Goal: Find contact information: Find contact information

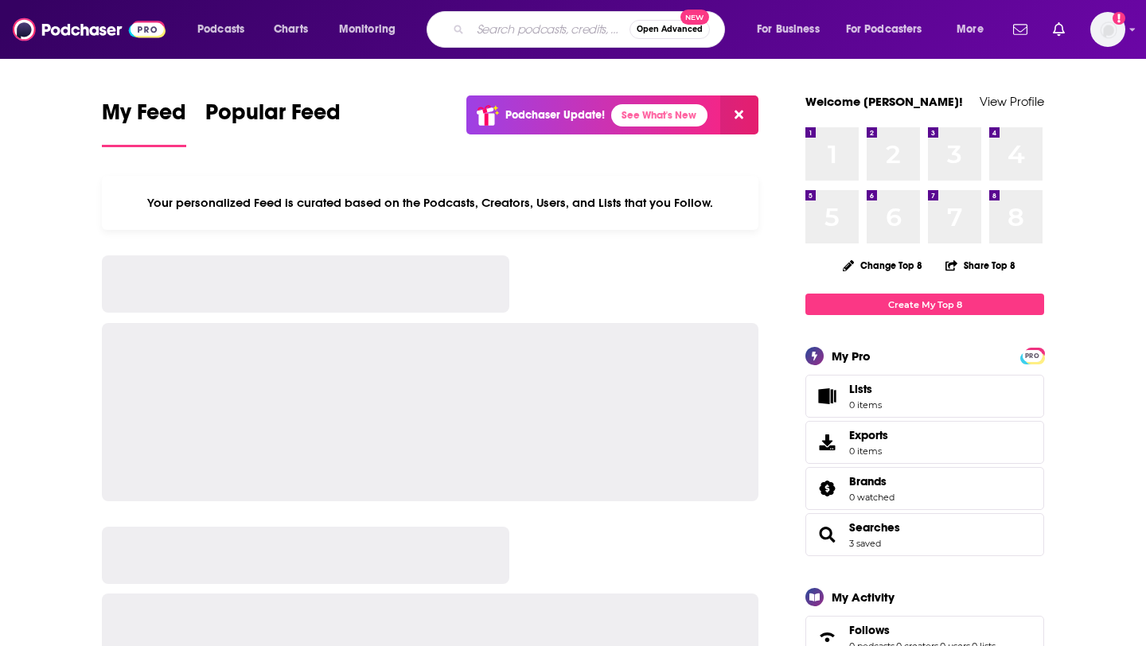
click at [481, 27] on input "Search podcasts, credits, & more..." at bounding box center [549, 29] width 159 height 25
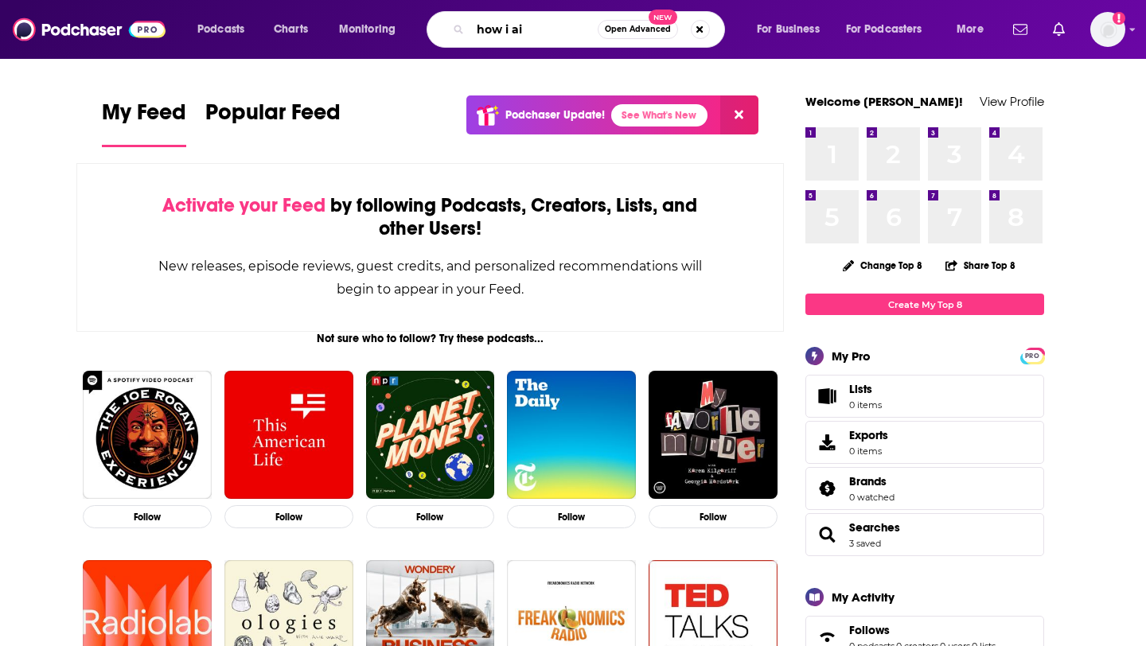
type input "how i ai"
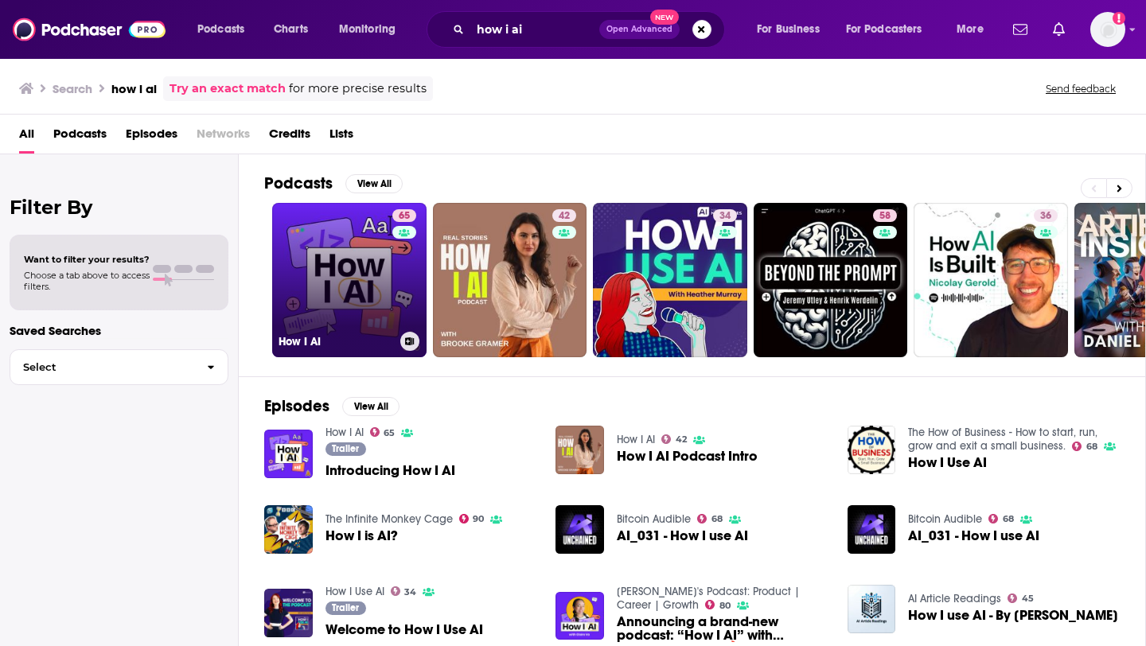
click at [321, 326] on link "65 How I AI" at bounding box center [349, 280] width 154 height 154
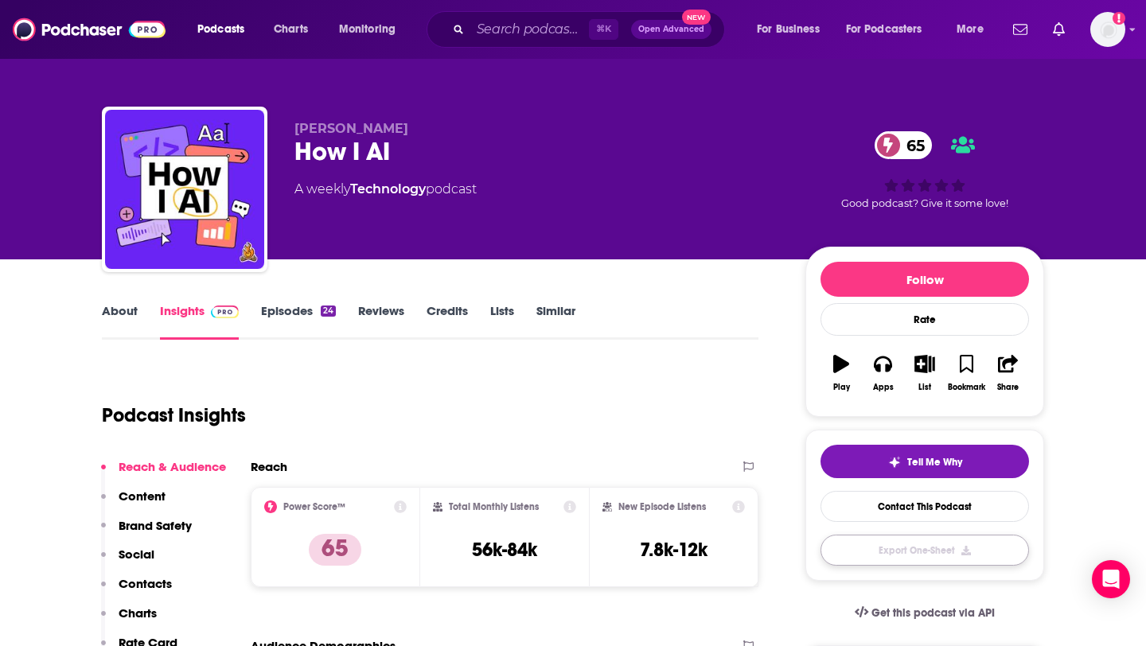
click at [891, 553] on button "Export One-Sheet" at bounding box center [924, 550] width 208 height 31
click at [891, 553] on button "button" at bounding box center [924, 549] width 208 height 29
click at [696, 480] on div "Reach" at bounding box center [505, 473] width 508 height 28
click at [893, 503] on link "Contact This Podcast" at bounding box center [924, 506] width 208 height 31
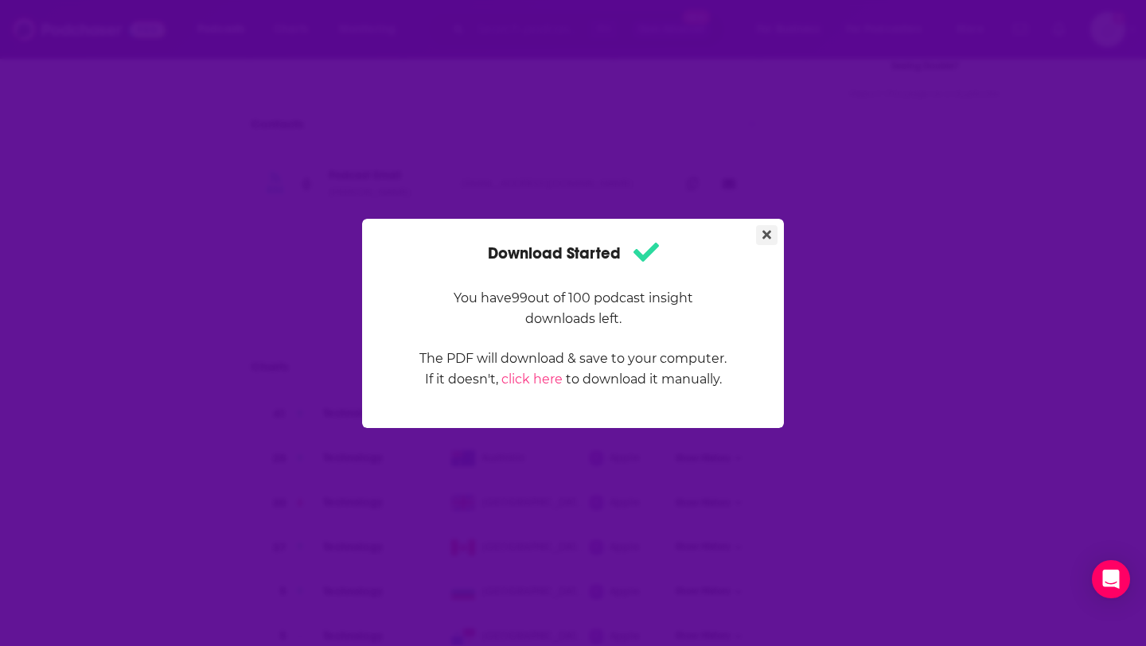
click at [768, 237] on icon "Close" at bounding box center [766, 234] width 9 height 13
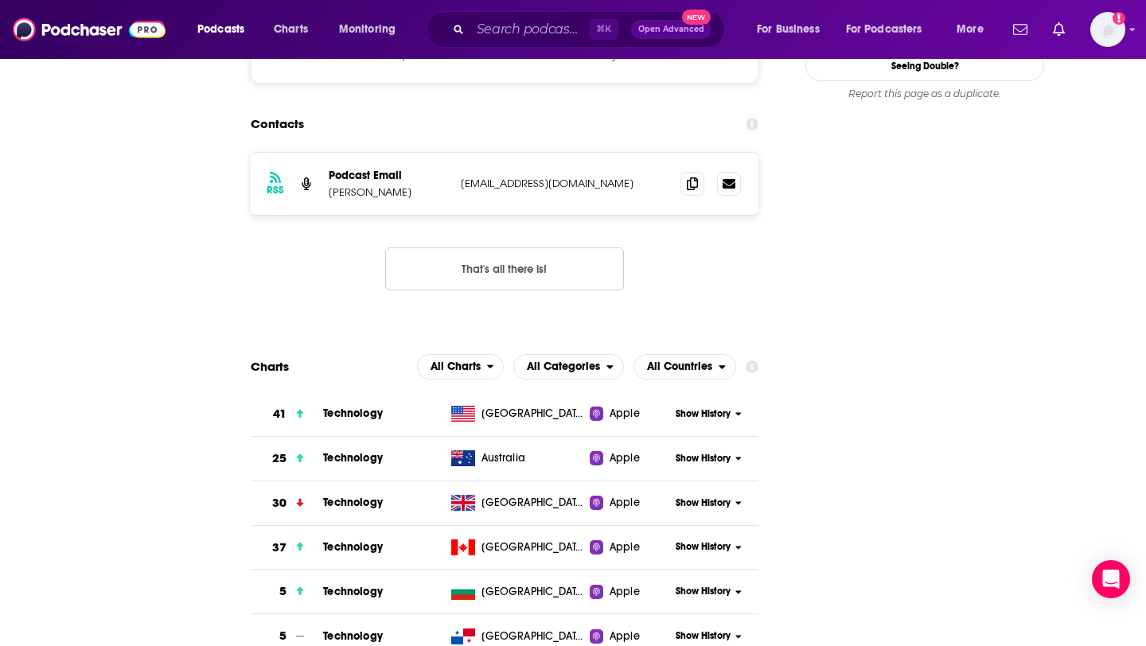
scroll to position [185, 0]
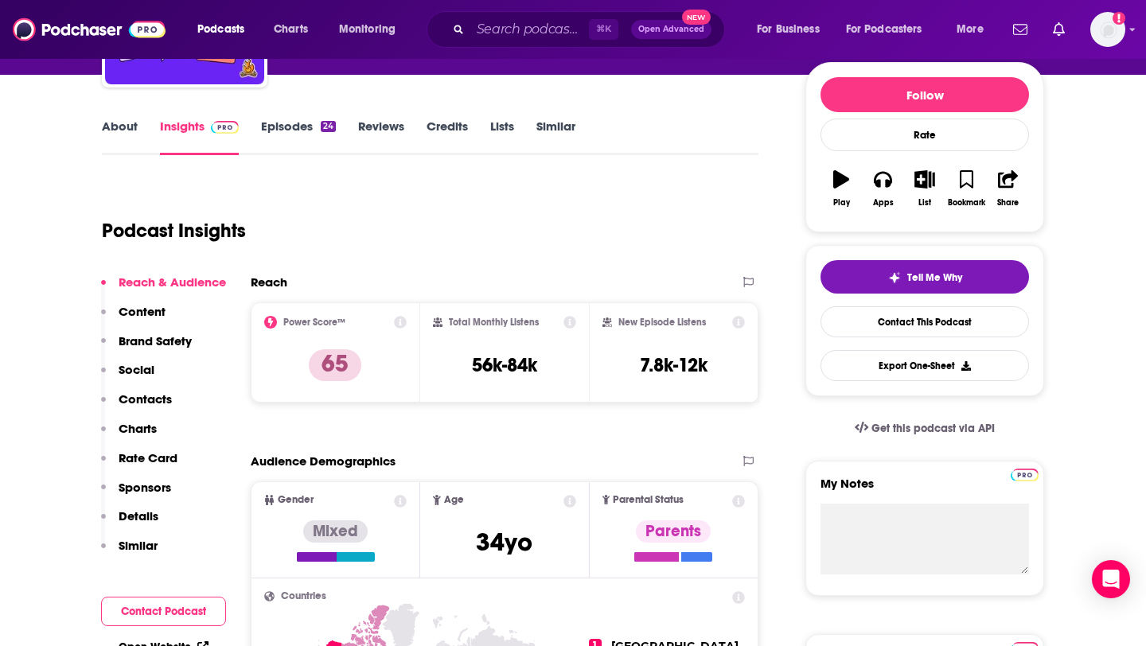
click at [558, 239] on div "Podcast Insights" at bounding box center [424, 221] width 644 height 81
click at [188, 617] on button "Contact Podcast" at bounding box center [163, 611] width 125 height 29
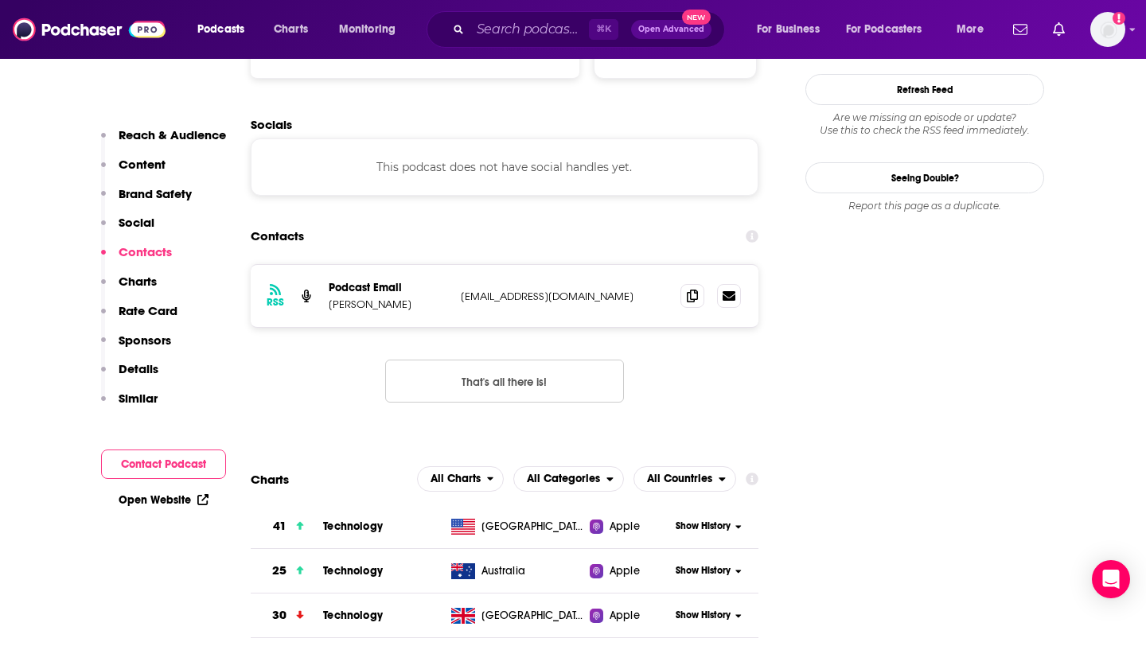
scroll to position [1499, 0]
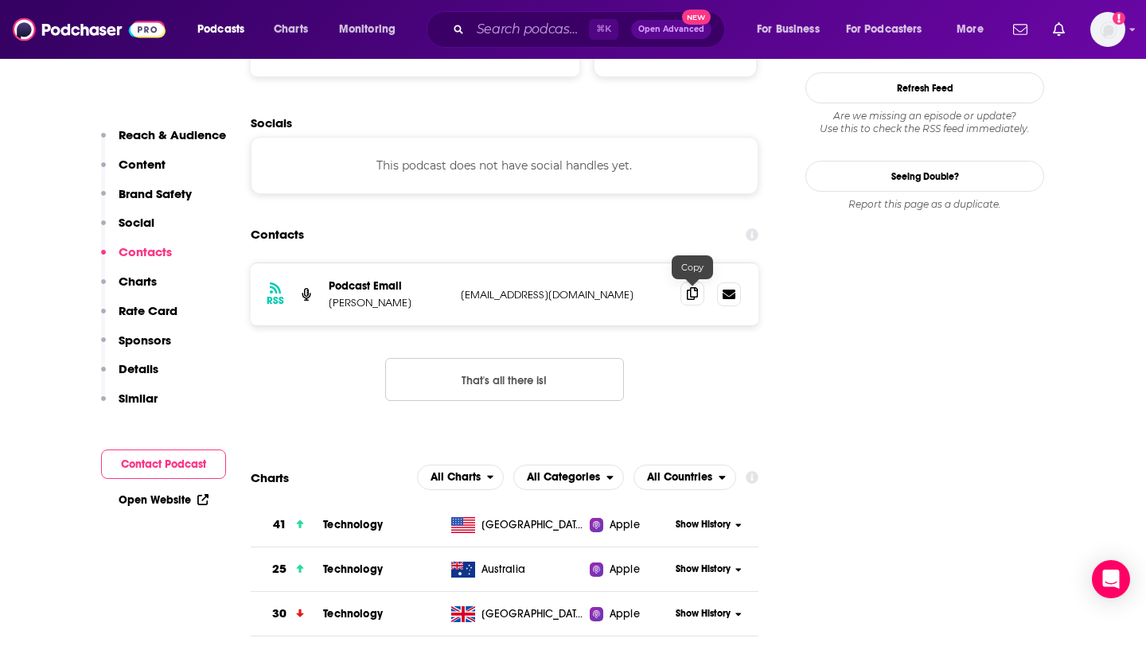
click at [698, 298] on span at bounding box center [692, 294] width 24 height 24
